Goal: Obtain resource: Obtain resource

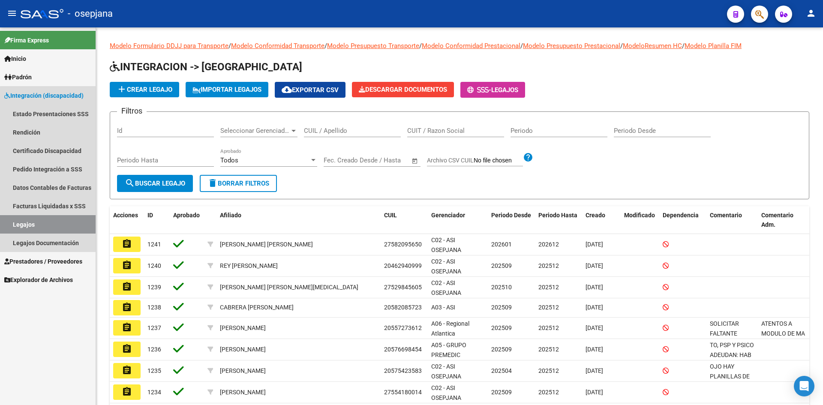
click at [50, 224] on link "Legajos" at bounding box center [48, 224] width 96 height 18
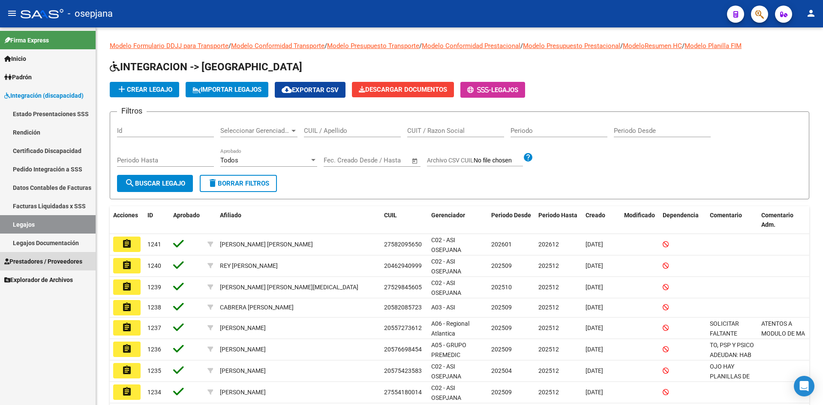
click at [64, 256] on link "Prestadores / Proveedores" at bounding box center [48, 261] width 96 height 18
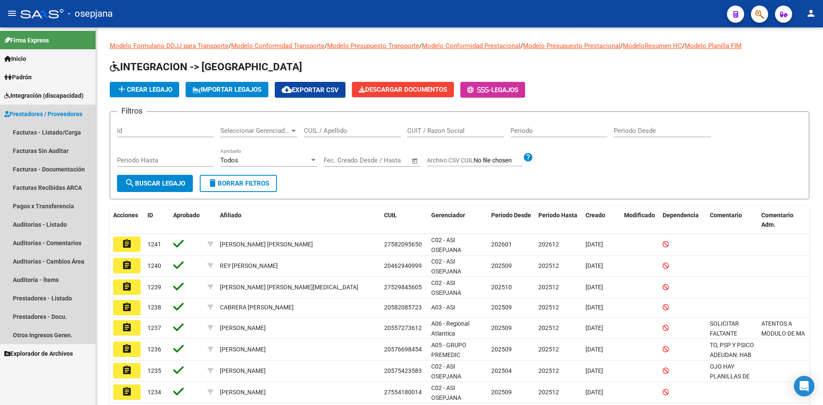
click at [53, 113] on span "Prestadores / Proveedores" at bounding box center [43, 113] width 78 height 9
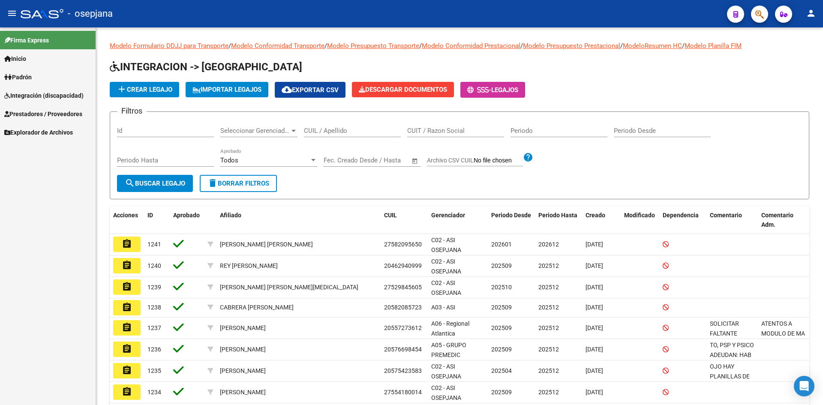
click at [60, 117] on span "Prestadores / Proveedores" at bounding box center [43, 113] width 78 height 9
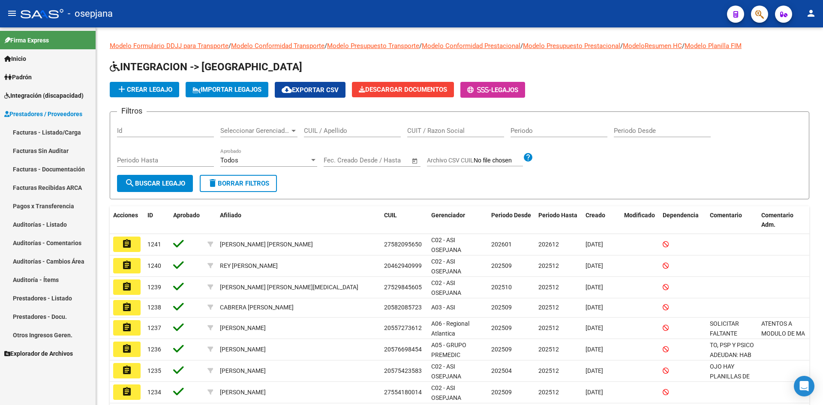
click at [63, 132] on link "Facturas - Listado/Carga" at bounding box center [48, 132] width 96 height 18
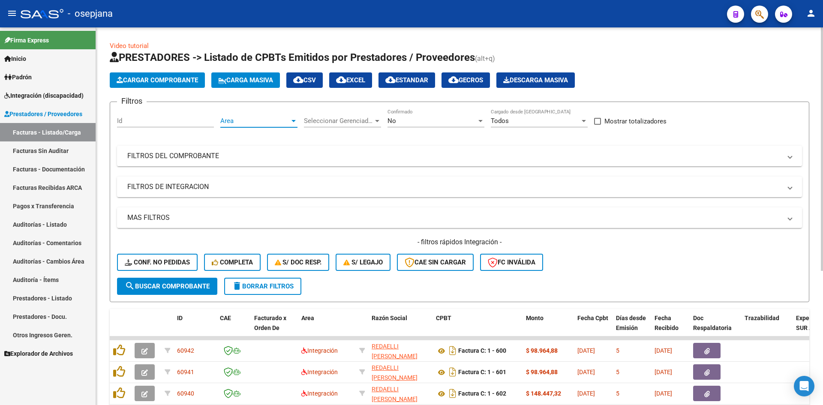
click at [245, 120] on span "Area" at bounding box center [254, 121] width 69 height 8
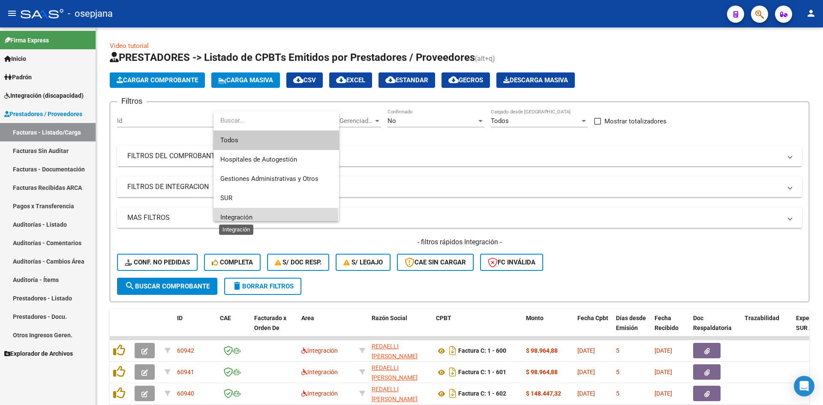
click at [231, 217] on span "Integración" at bounding box center [236, 217] width 32 height 8
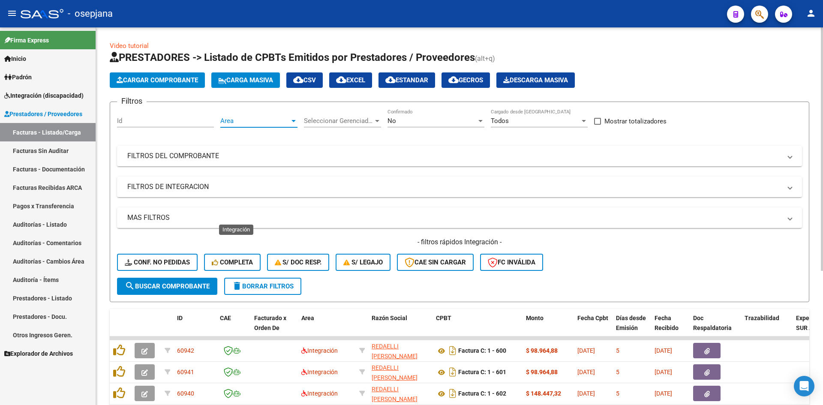
scroll to position [6, 0]
click at [400, 120] on div "No" at bounding box center [432, 121] width 89 height 8
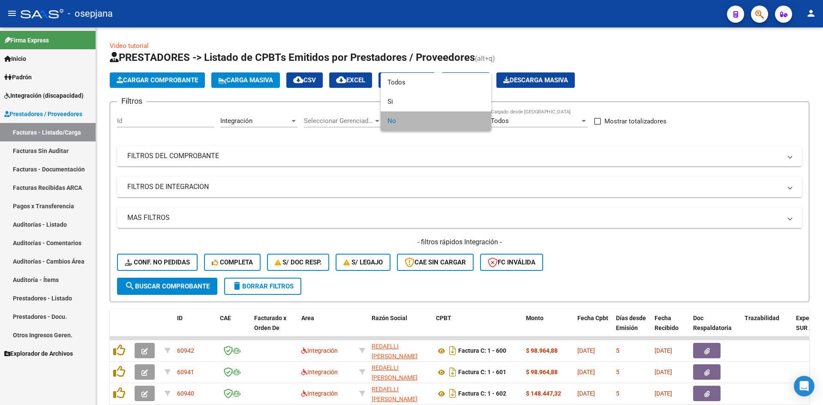
click at [399, 126] on span "No" at bounding box center [436, 120] width 97 height 19
click at [410, 154] on div at bounding box center [411, 202] width 823 height 405
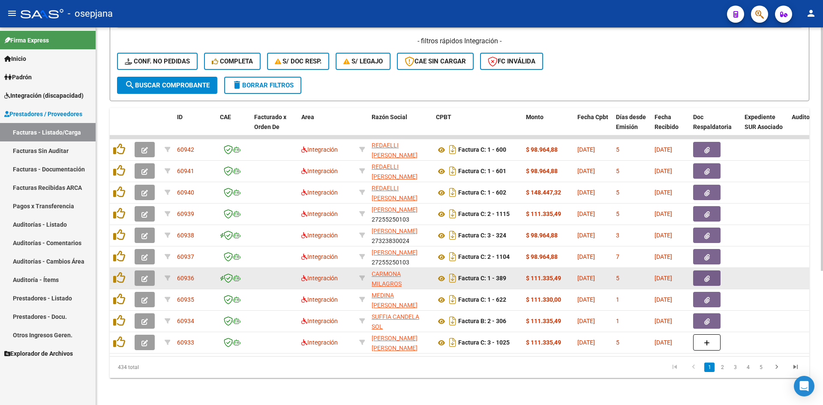
scroll to position [208, 0]
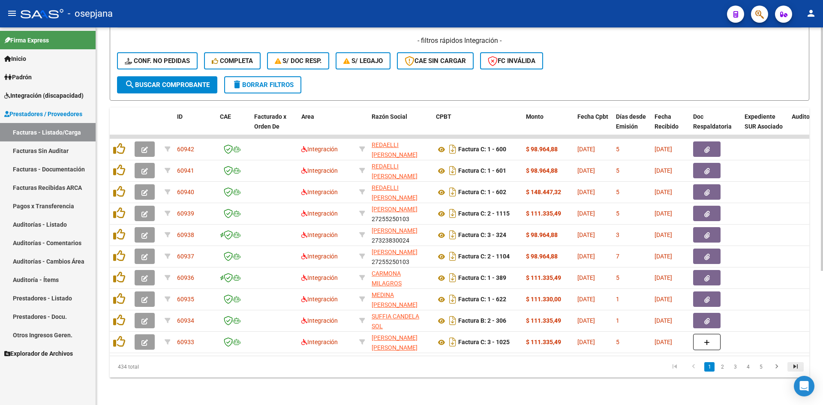
click at [799, 367] on icon "go to last page" at bounding box center [795, 368] width 11 height 10
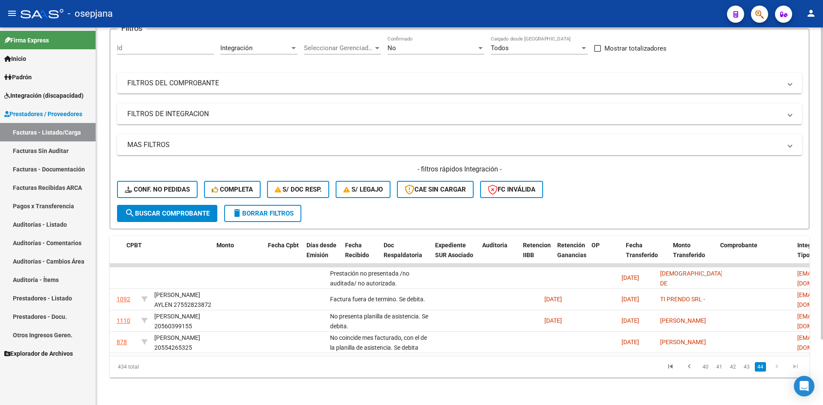
scroll to position [0, 0]
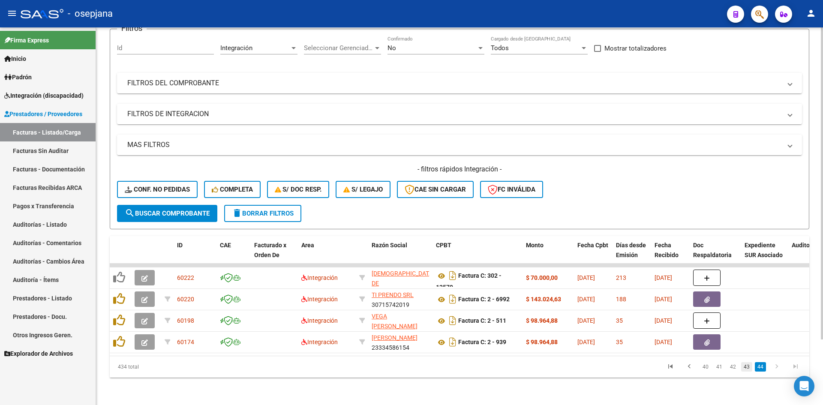
click at [745, 370] on link "43" at bounding box center [746, 366] width 11 height 9
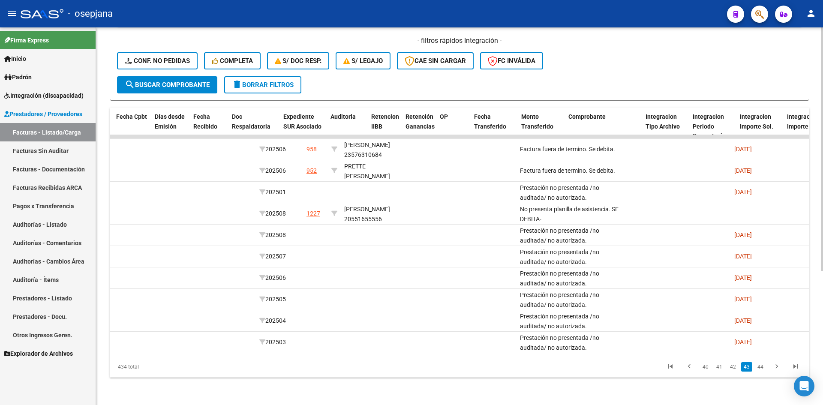
scroll to position [0, 96]
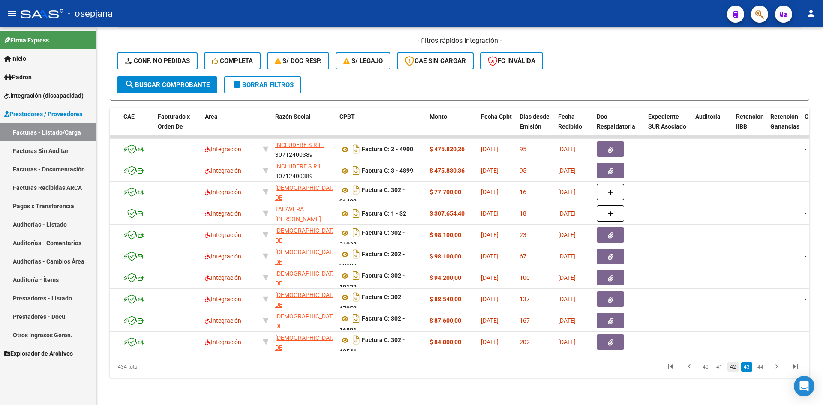
click at [733, 368] on link "42" at bounding box center [733, 366] width 11 height 9
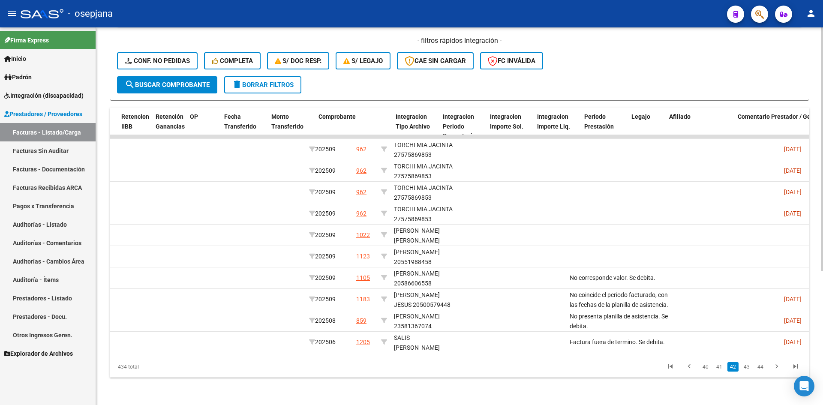
scroll to position [0, 0]
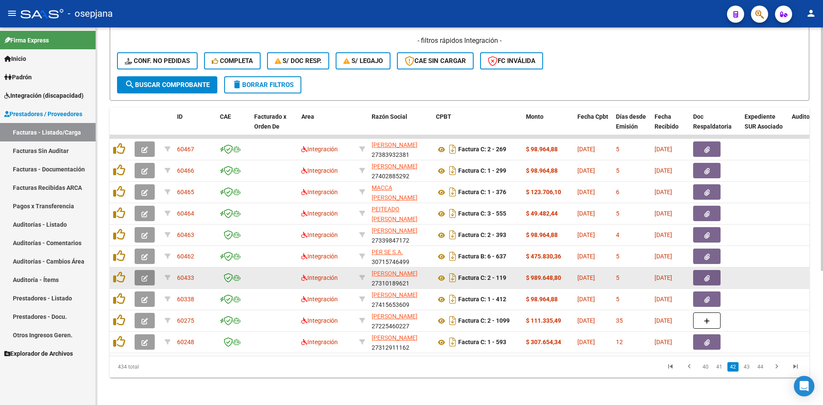
click at [149, 271] on button "button" at bounding box center [145, 277] width 20 height 15
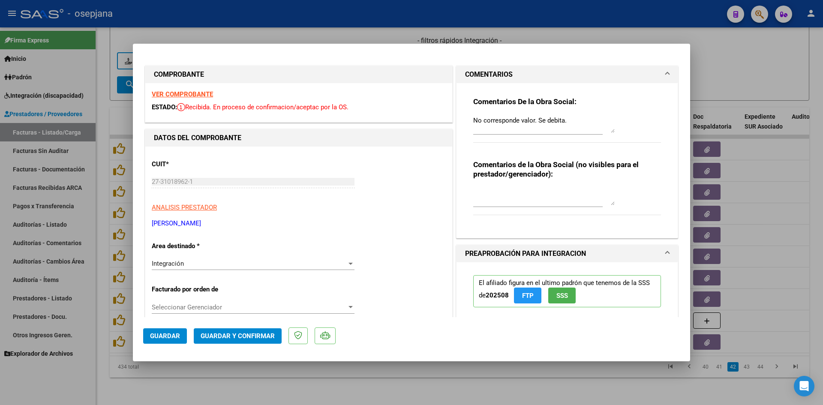
click at [742, 56] on div at bounding box center [411, 202] width 823 height 405
type input "$ 0,00"
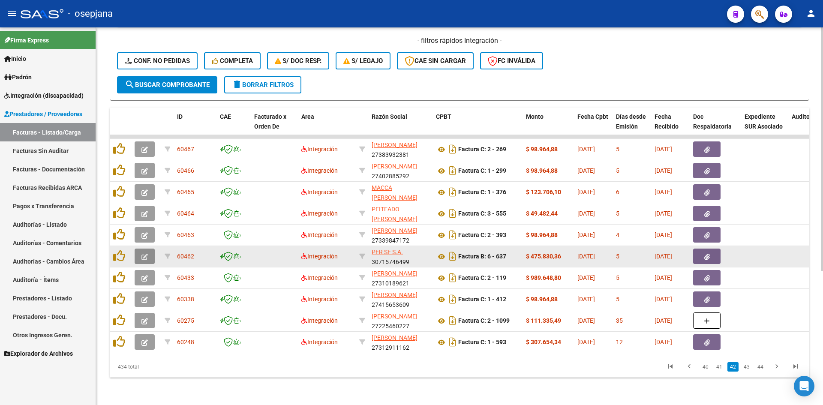
click at [144, 254] on icon "button" at bounding box center [144, 257] width 6 height 6
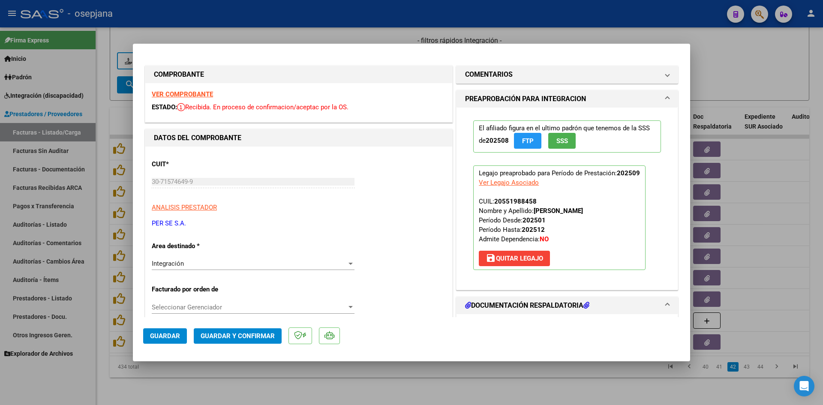
click at [188, 95] on strong "VER COMPROBANTE" at bounding box center [182, 94] width 61 height 8
click at [394, 40] on div at bounding box center [411, 202] width 823 height 405
type input "$ 0,00"
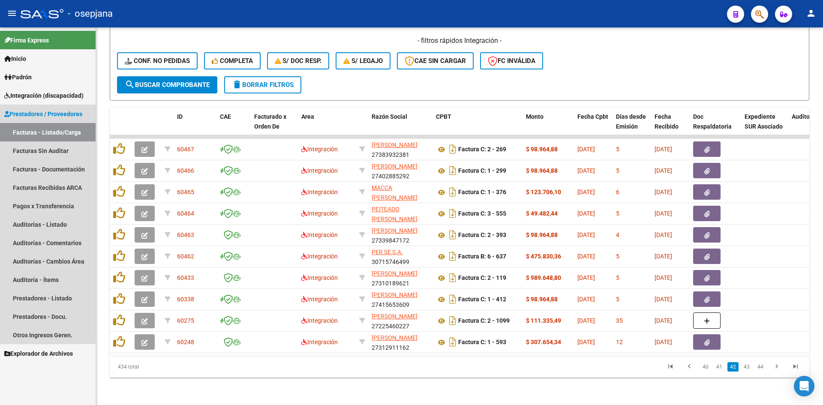
click at [48, 123] on link "Facturas - Listado/Carga" at bounding box center [48, 132] width 96 height 18
click at [52, 130] on link "Facturas - Listado/Carga" at bounding box center [48, 132] width 96 height 18
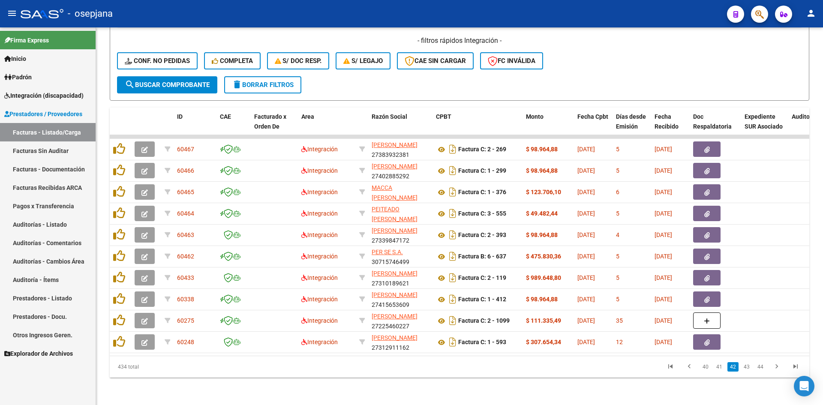
click at [49, 94] on span "Integración (discapacidad)" at bounding box center [43, 95] width 79 height 9
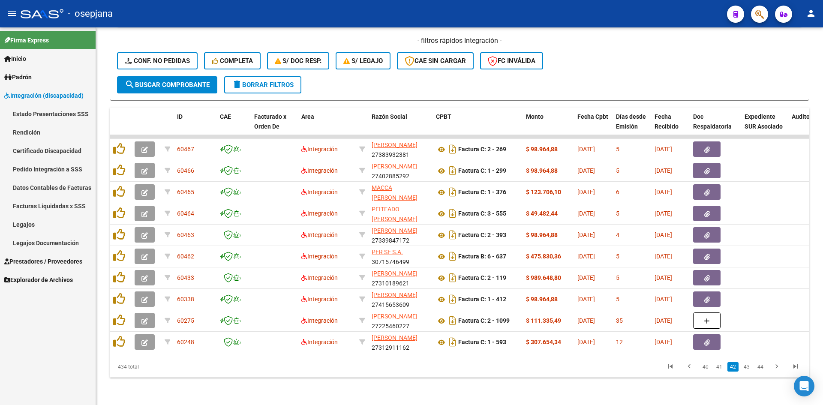
click at [36, 222] on link "Legajos" at bounding box center [48, 224] width 96 height 18
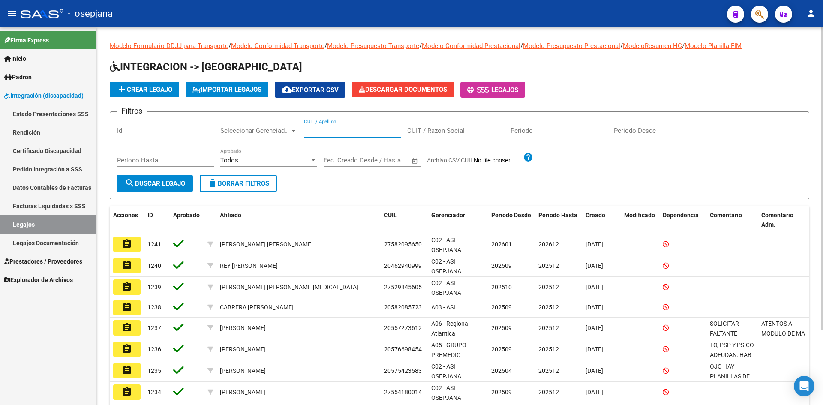
click at [342, 131] on input "CUIL / Apellido" at bounding box center [352, 131] width 97 height 8
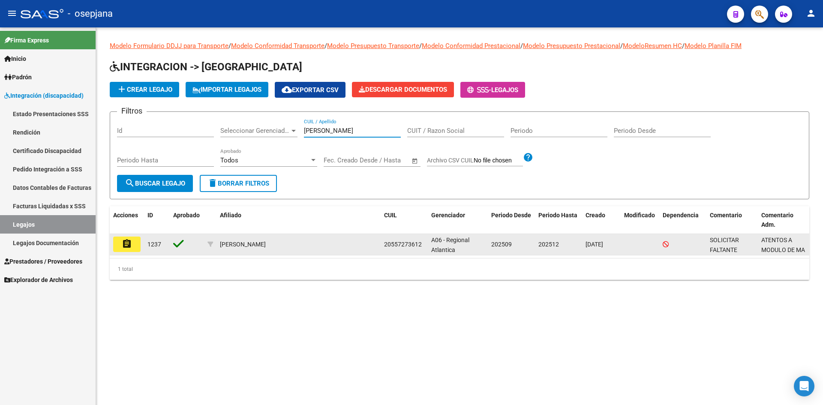
type input "[PERSON_NAME]"
click at [132, 244] on button "assignment" at bounding box center [126, 244] width 27 height 15
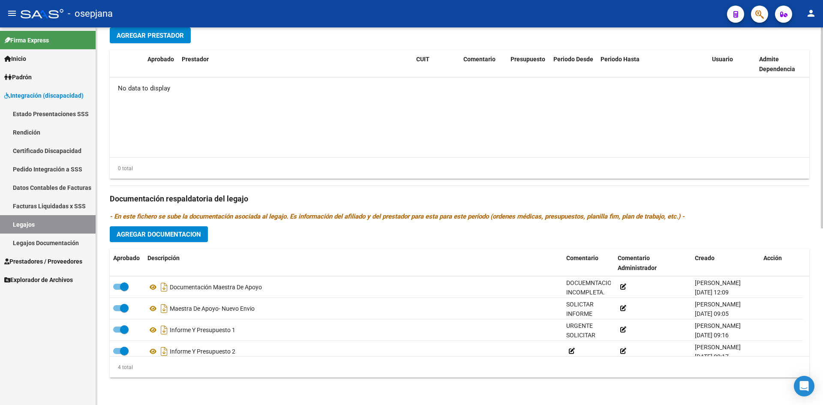
scroll to position [9, 0]
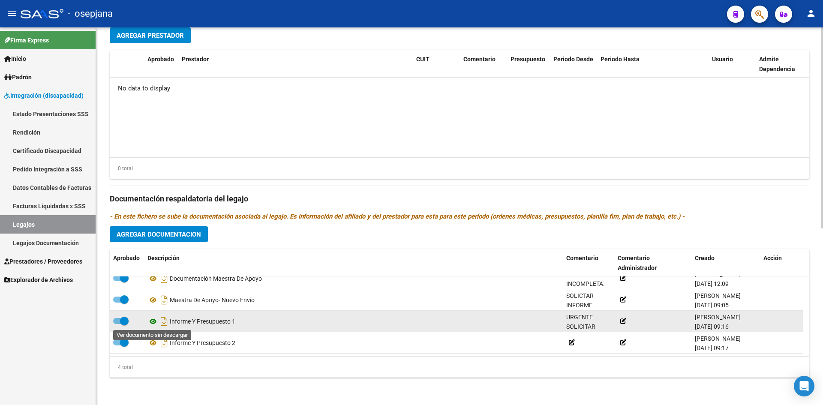
click at [154, 322] on icon at bounding box center [152, 321] width 11 height 10
